Goal: Task Accomplishment & Management: Manage account settings

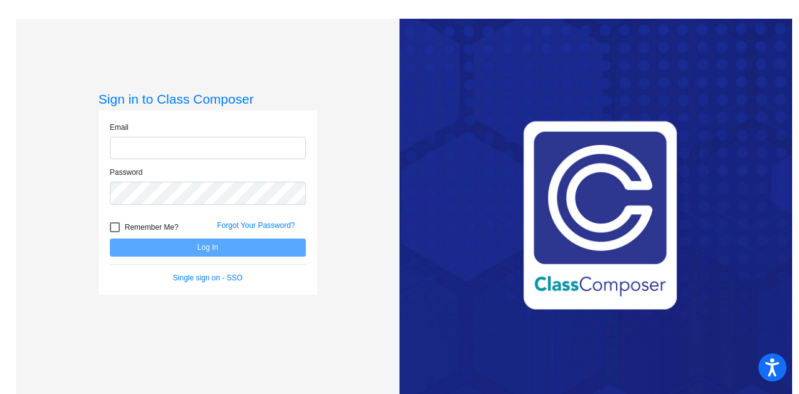
type input "[EMAIL_ADDRESS][DOMAIN_NAME]"
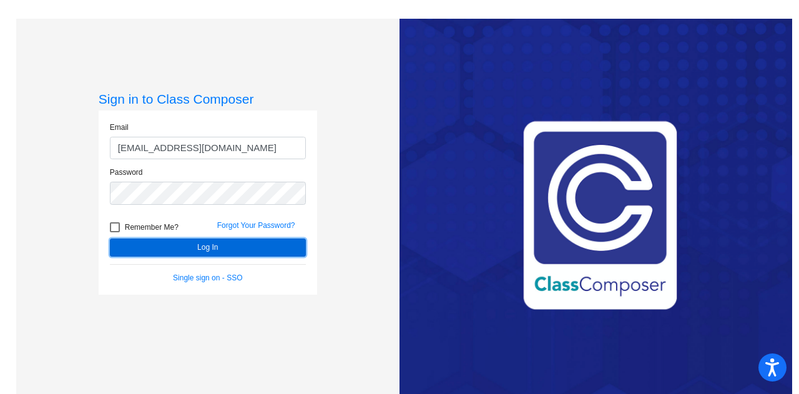
click at [244, 247] on button "Log In" at bounding box center [208, 248] width 196 height 18
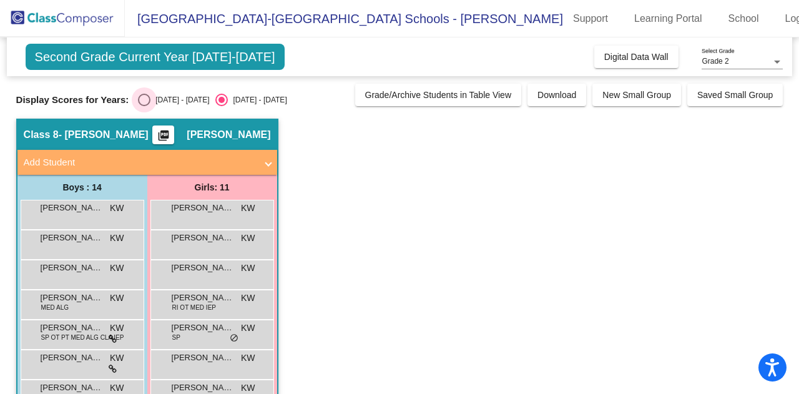
click at [142, 96] on div "Select an option" at bounding box center [144, 100] width 12 height 12
click at [144, 106] on input "[DATE] - [DATE]" at bounding box center [144, 106] width 1 height 1
radio input "true"
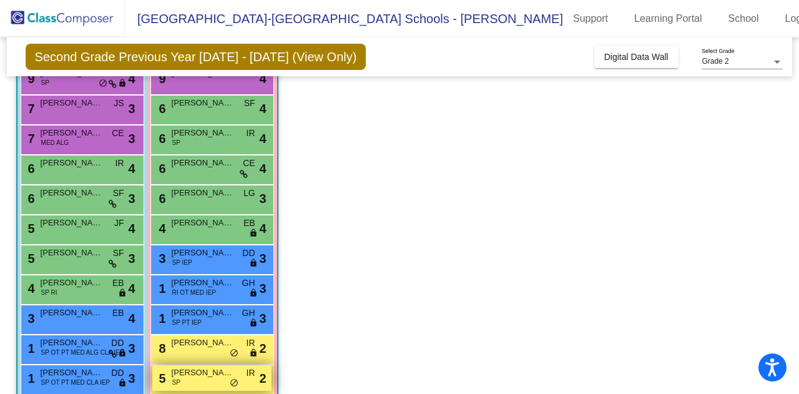
scroll to position [170, 0]
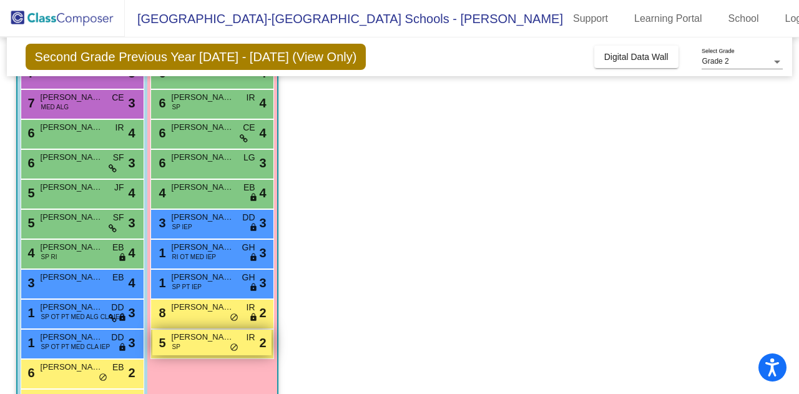
click at [188, 352] on div "5 [PERSON_NAME] SP IR lock do_not_disturb_alt 2" at bounding box center [211, 343] width 119 height 26
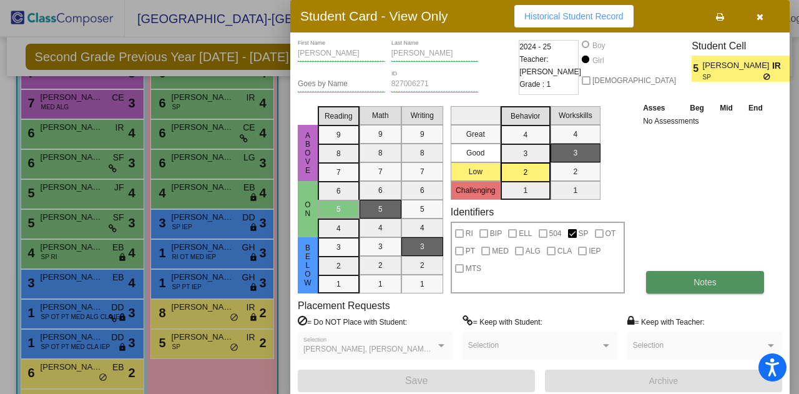
click at [736, 272] on button "Notes" at bounding box center [705, 282] width 118 height 22
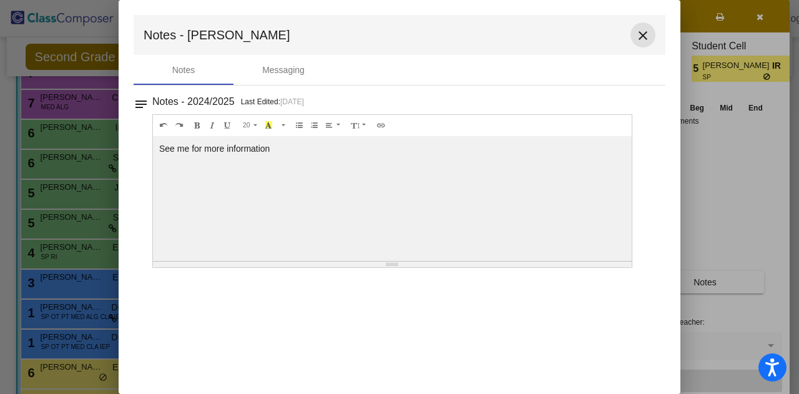
click at [640, 33] on mat-icon "close" at bounding box center [643, 35] width 15 height 15
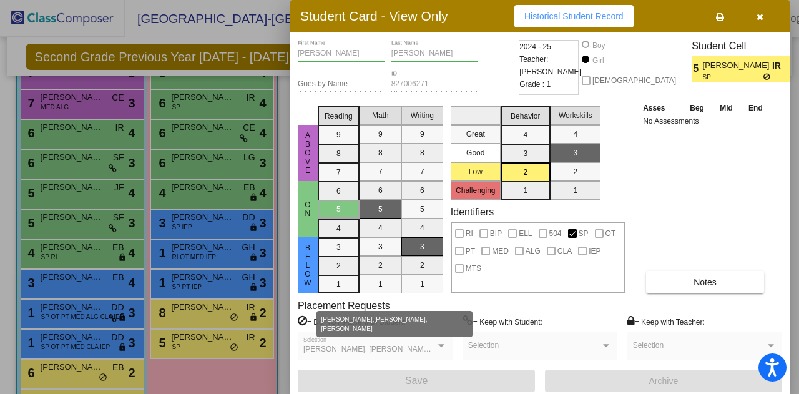
click at [440, 344] on div at bounding box center [441, 345] width 6 height 3
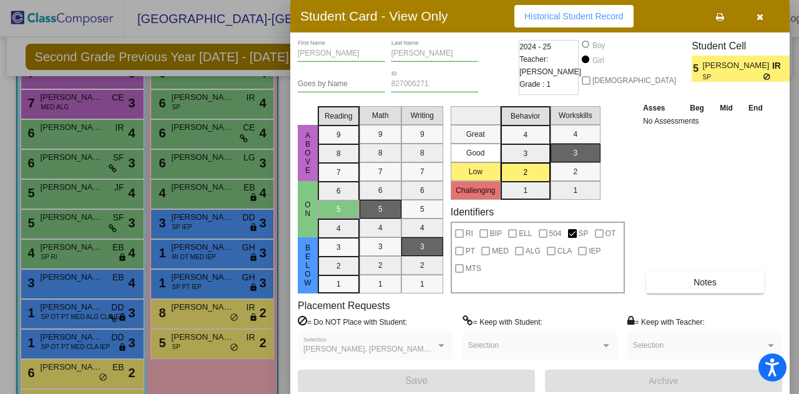
click at [440, 344] on div at bounding box center [441, 345] width 6 height 3
click at [242, 307] on div at bounding box center [399, 197] width 799 height 394
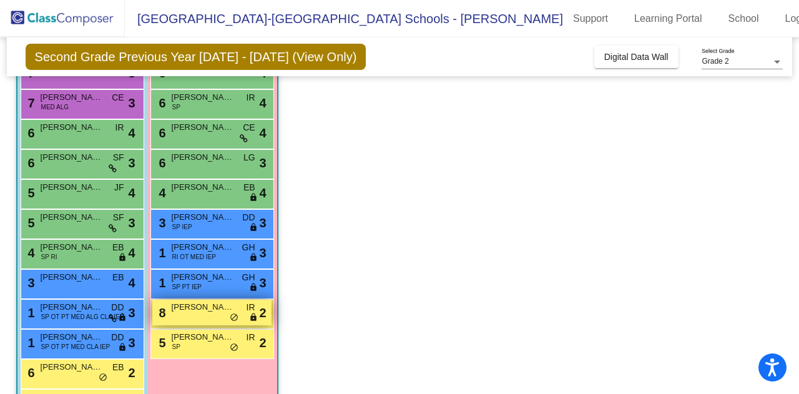
click at [220, 312] on span "[PERSON_NAME]" at bounding box center [203, 307] width 62 height 12
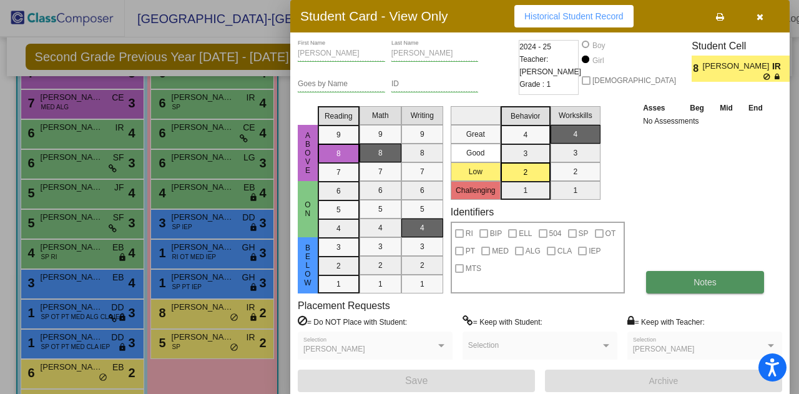
click at [718, 281] on button "Notes" at bounding box center [705, 282] width 118 height 22
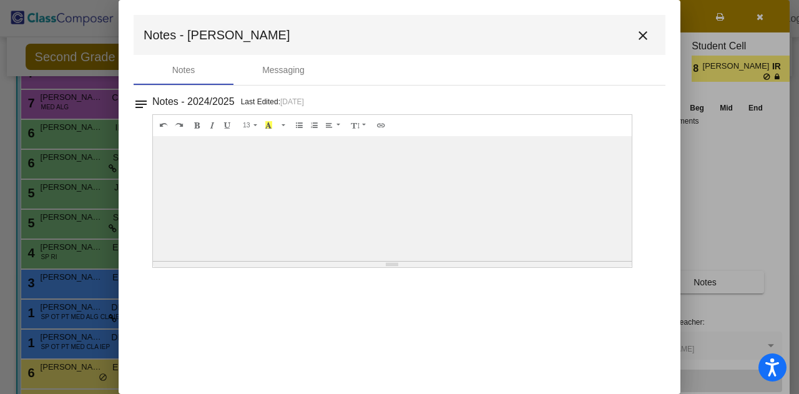
click at [650, 42] on mat-icon "close" at bounding box center [643, 35] width 15 height 15
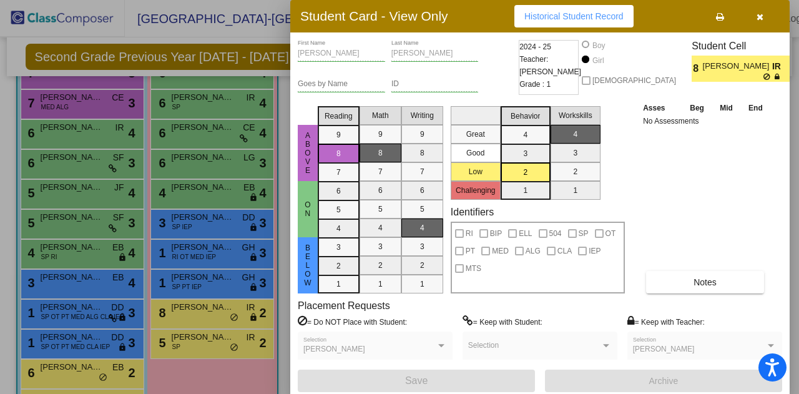
click at [415, 207] on mat-selection-list "Writing 9 8 7 6 5 4 3 2 1" at bounding box center [423, 197] width 42 height 192
click at [767, 23] on button "button" at bounding box center [760, 16] width 40 height 22
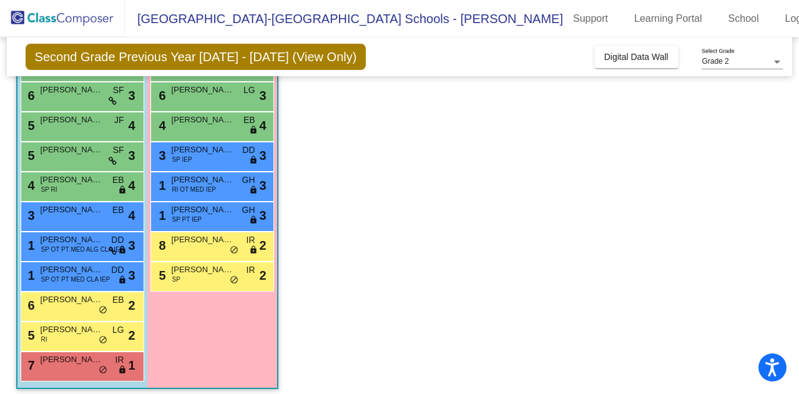
scroll to position [239, 0]
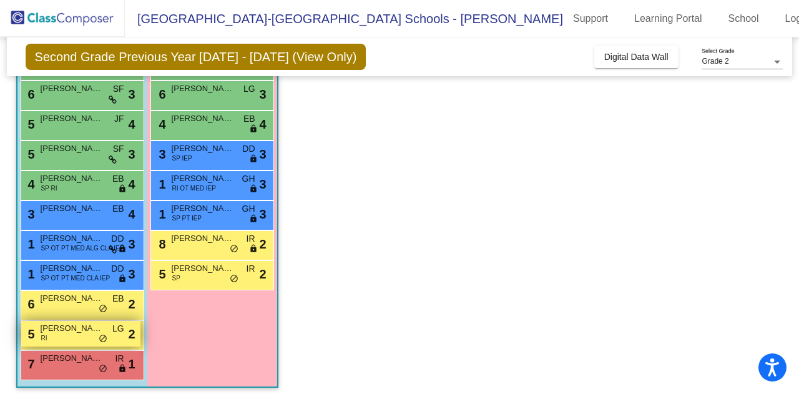
click at [61, 341] on div "5 [PERSON_NAME] RI LG lock do_not_disturb_alt 2" at bounding box center [80, 334] width 119 height 26
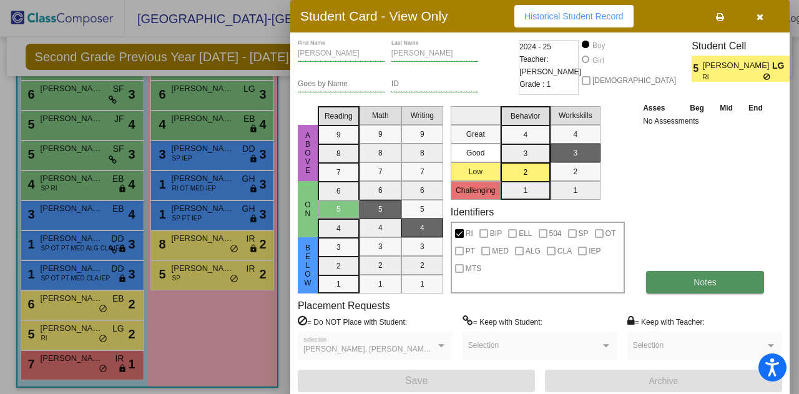
click at [702, 293] on button "Notes" at bounding box center [705, 282] width 118 height 22
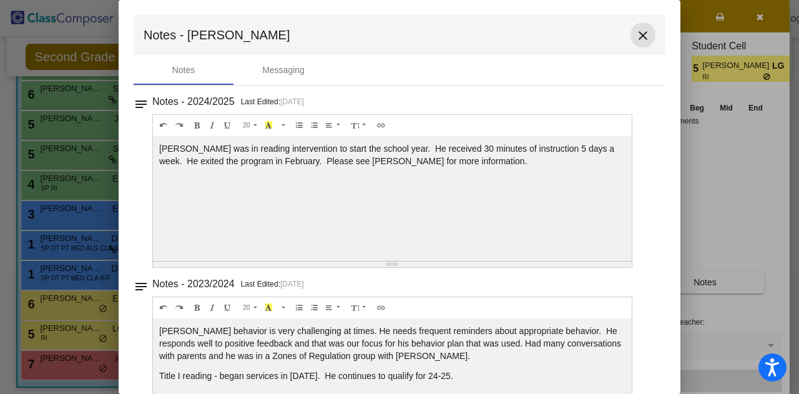
click at [646, 33] on button "close" at bounding box center [643, 34] width 25 height 25
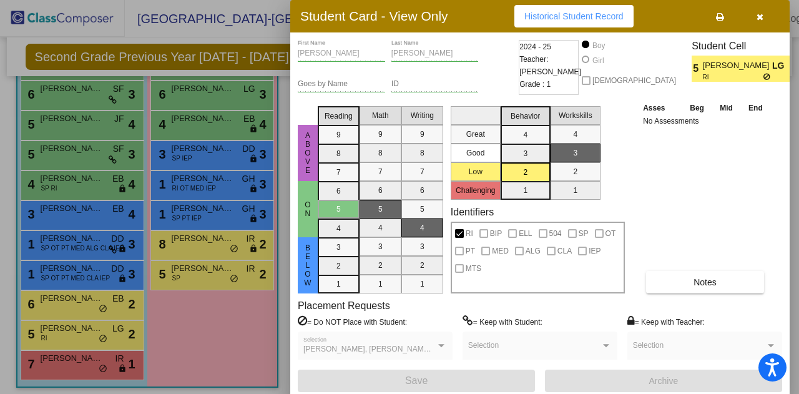
click at [276, 59] on div at bounding box center [399, 197] width 799 height 394
